Goal: Transaction & Acquisition: Purchase product/service

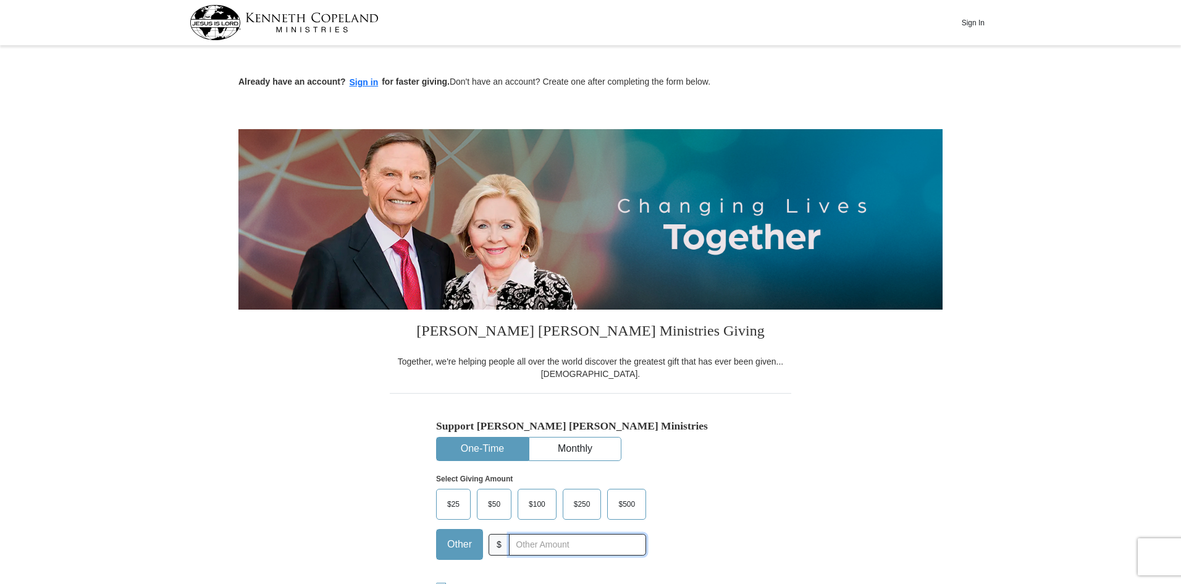
click at [517, 545] on input "text" at bounding box center [577, 545] width 137 height 22
type input "0"
click at [543, 502] on span "$100" at bounding box center [537, 504] width 29 height 19
click at [0, 0] on input "$100" at bounding box center [0, 0] width 0 height 0
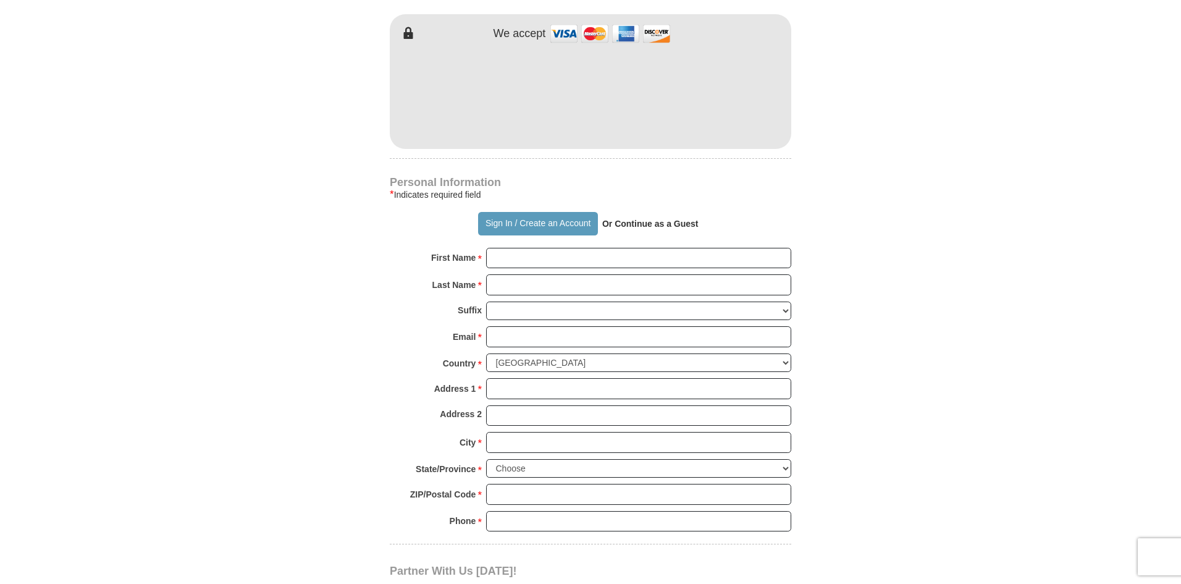
scroll to position [705, 0]
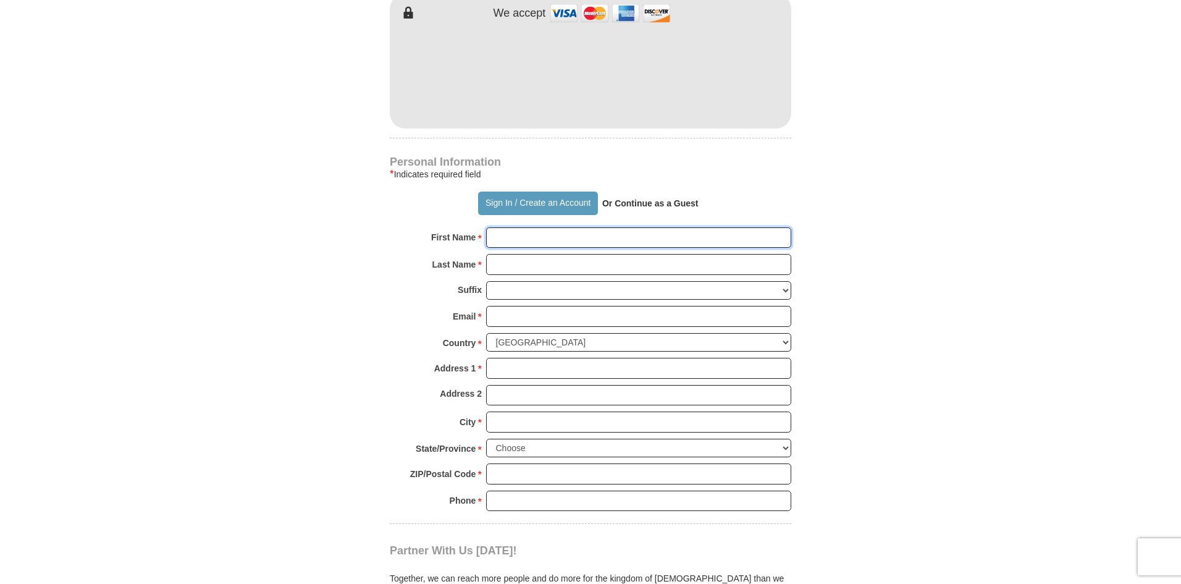
click at [500, 242] on input "First Name *" at bounding box center [638, 237] width 305 height 21
type input "R"
type input "[PERSON_NAME]"
click at [503, 265] on input "Last Name *" at bounding box center [638, 264] width 305 height 21
type input "[PERSON_NAME]"
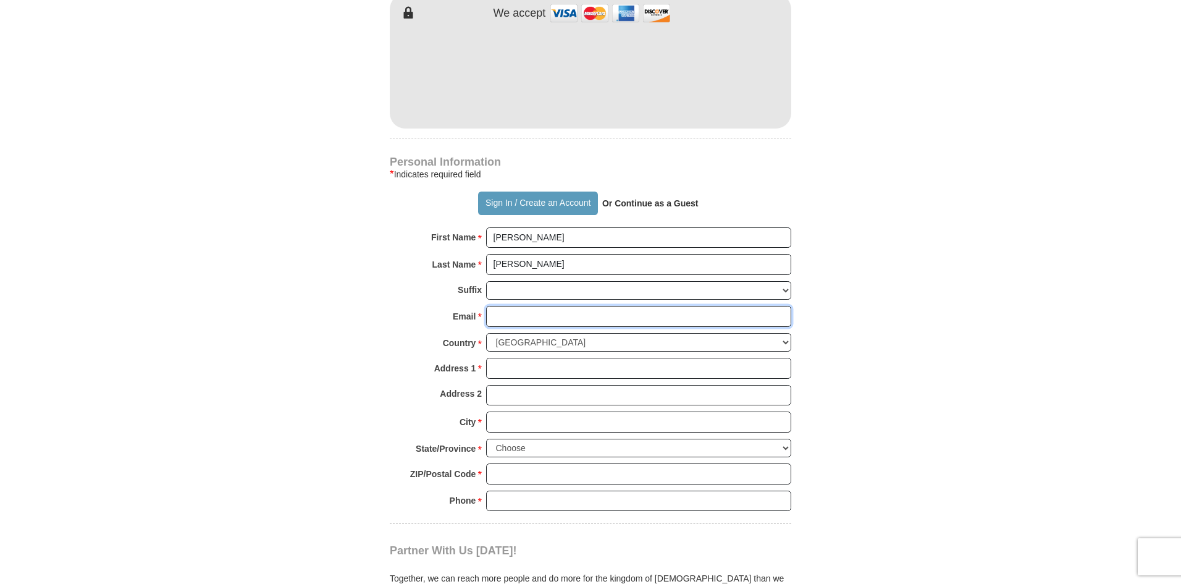
click at [503, 322] on input "Email *" at bounding box center [638, 316] width 305 height 21
type input "[EMAIL_ADDRESS][PERSON_NAME][DOMAIN_NAME]"
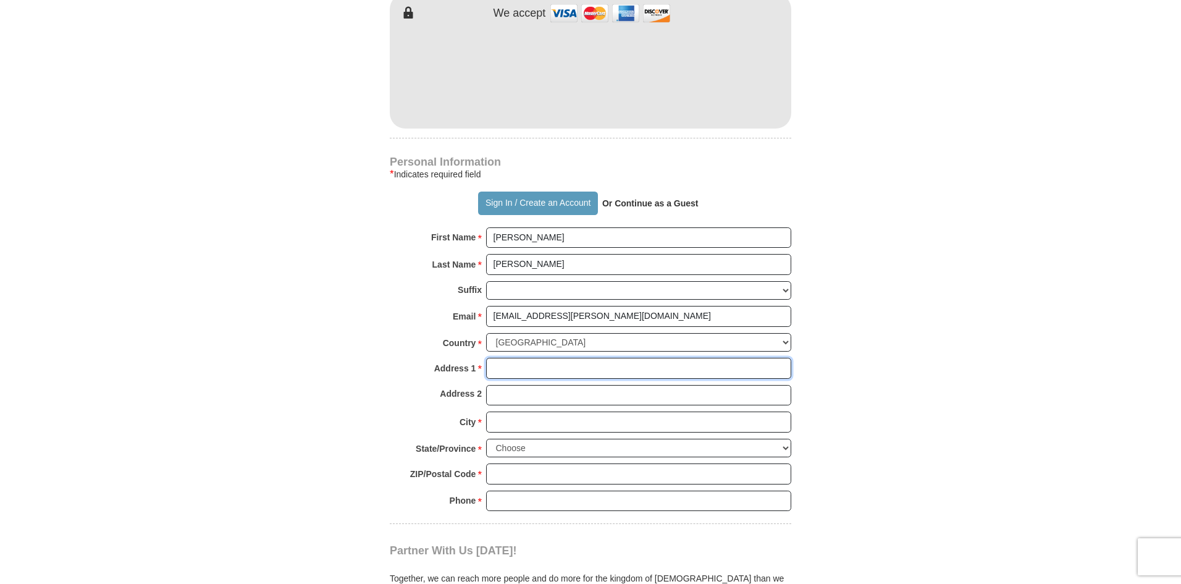
type input "[STREET_ADDRESS]"
type input "New Port [PERSON_NAME]"
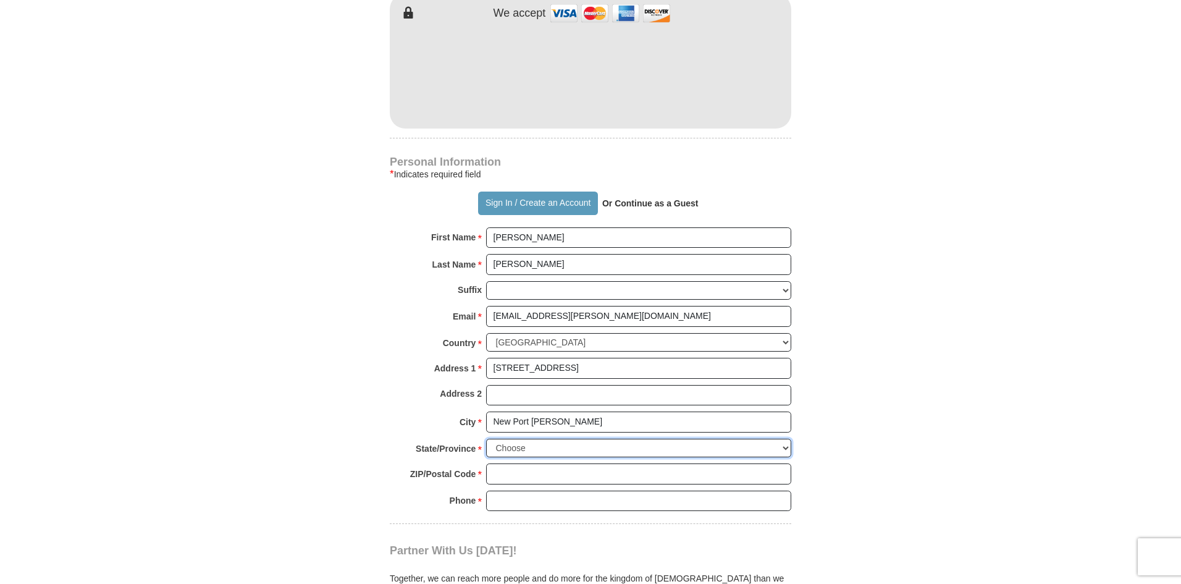
select select "FL"
type input "34652"
type input "6786634411"
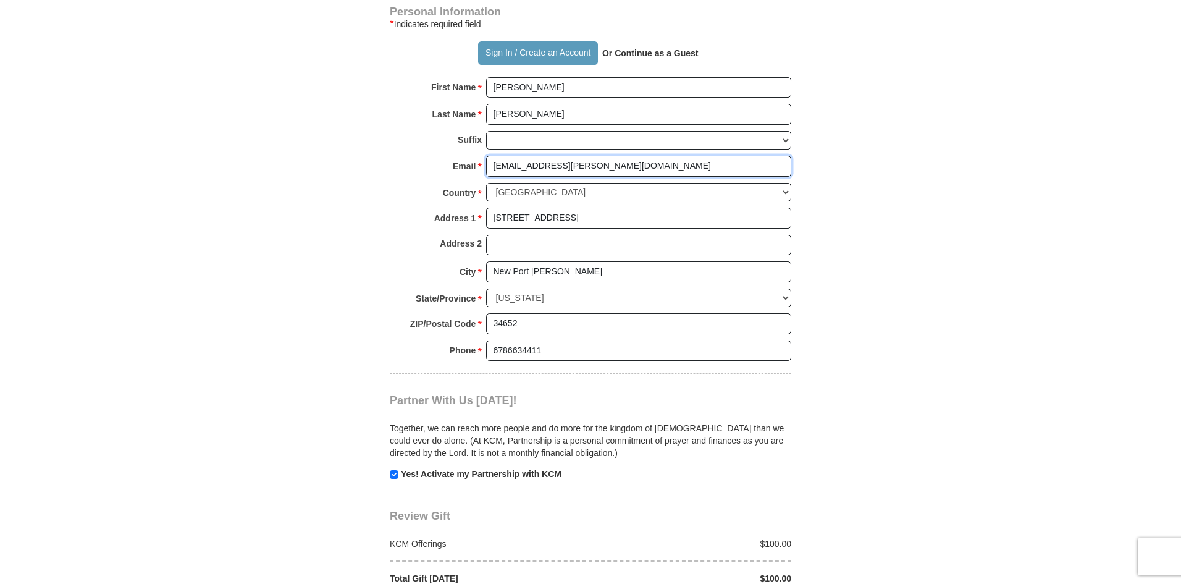
scroll to position [865, 0]
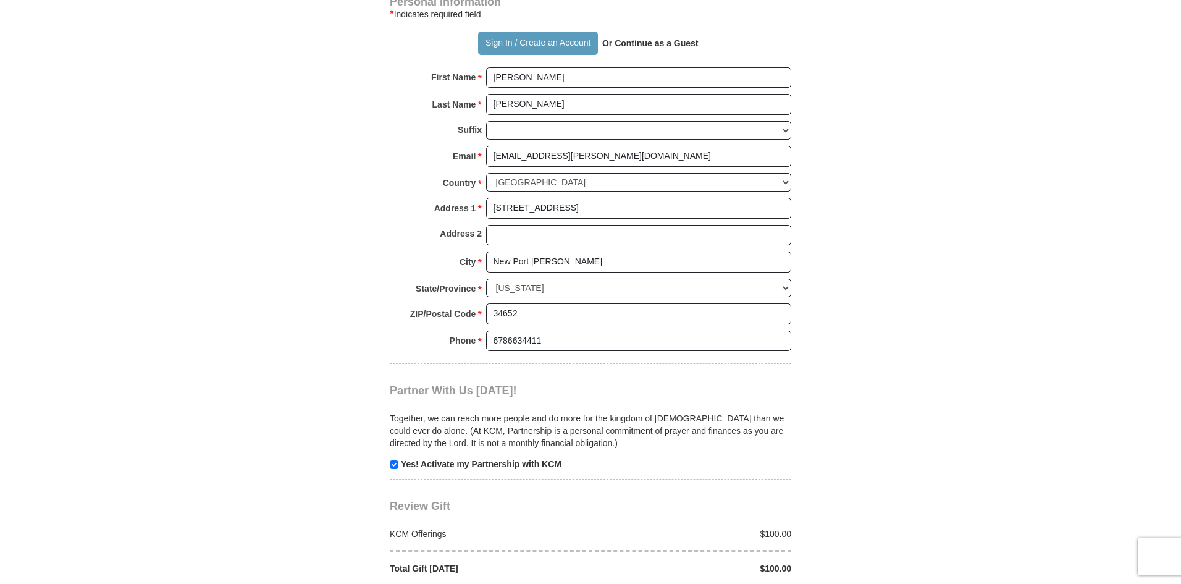
click at [683, 45] on strong "Or Continue as a Guest" at bounding box center [650, 43] width 96 height 10
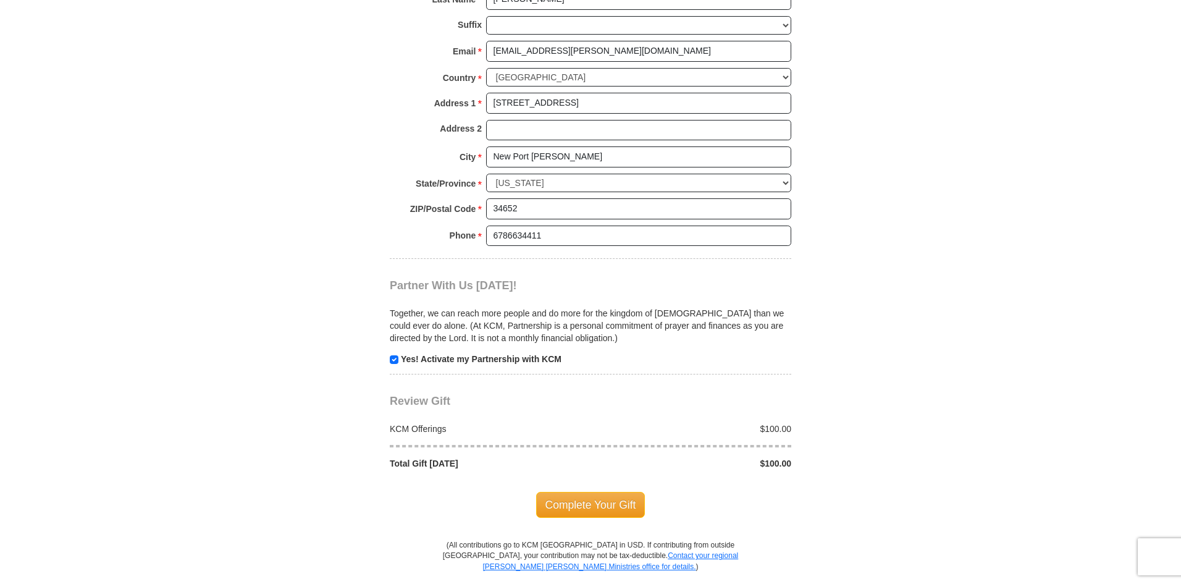
scroll to position [978, 0]
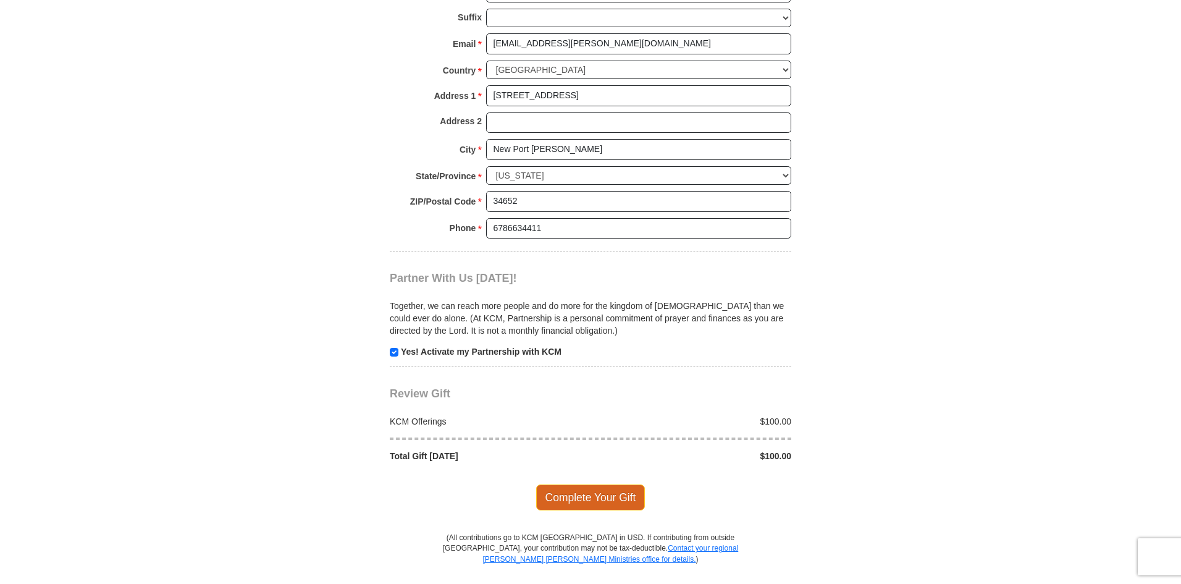
click at [599, 499] on span "Complete Your Gift" at bounding box center [590, 497] width 109 height 26
